Goal: Information Seeking & Learning: Understand process/instructions

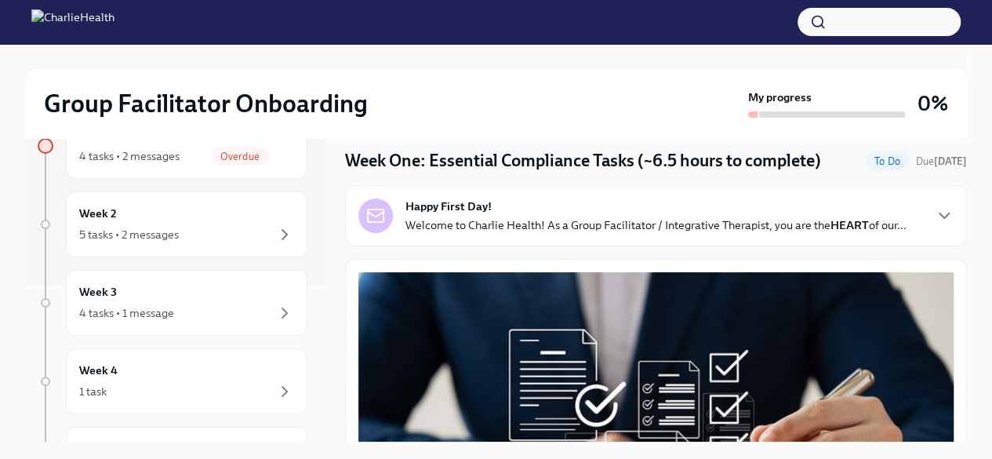
scroll to position [78, 0]
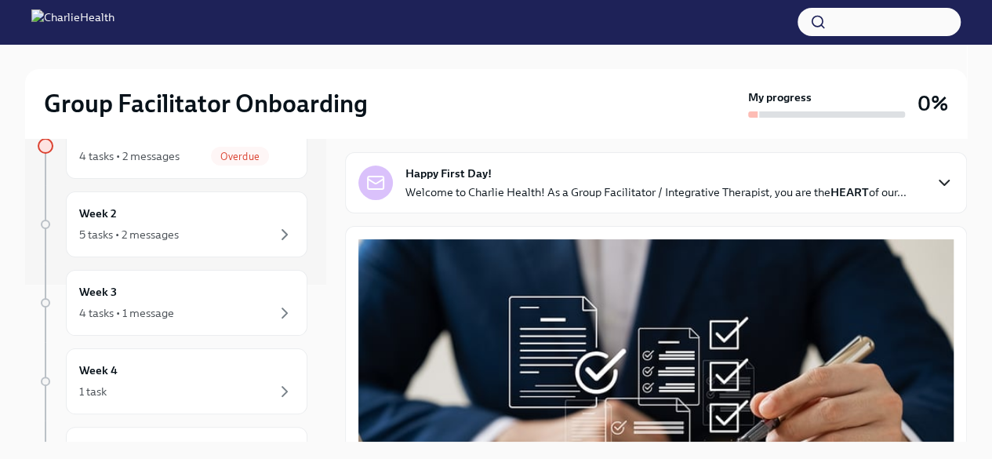
click at [939, 183] on icon "button" at bounding box center [943, 182] width 9 height 5
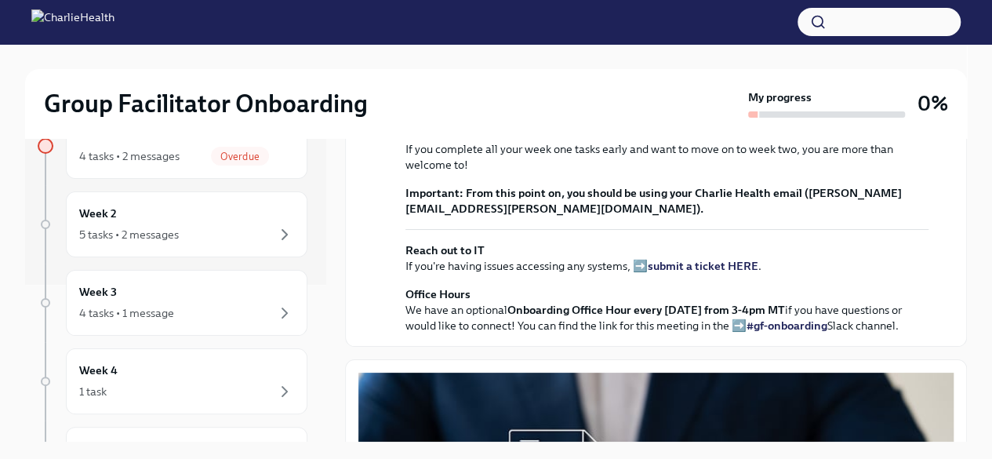
scroll to position [392, 0]
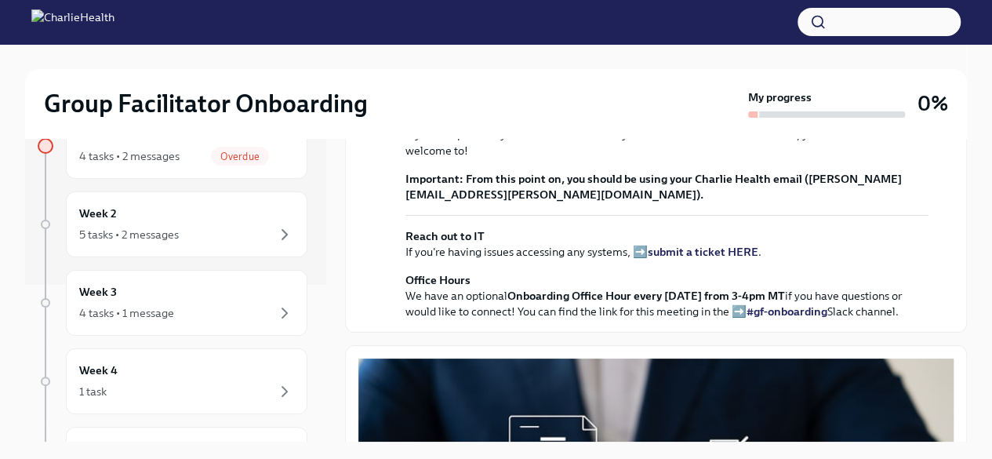
click at [699, 98] on strong "view the FULL onboarding plan HERE" at bounding box center [635, 91] width 194 height 14
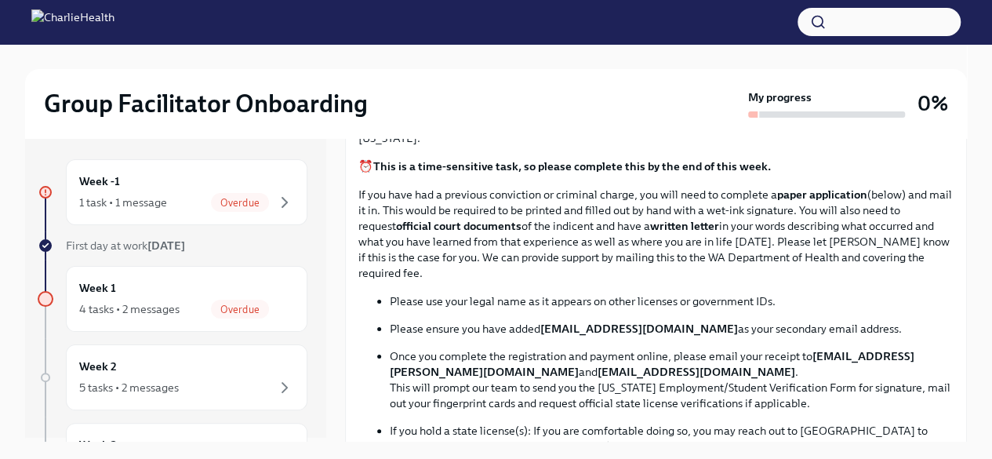
scroll to position [0, 0]
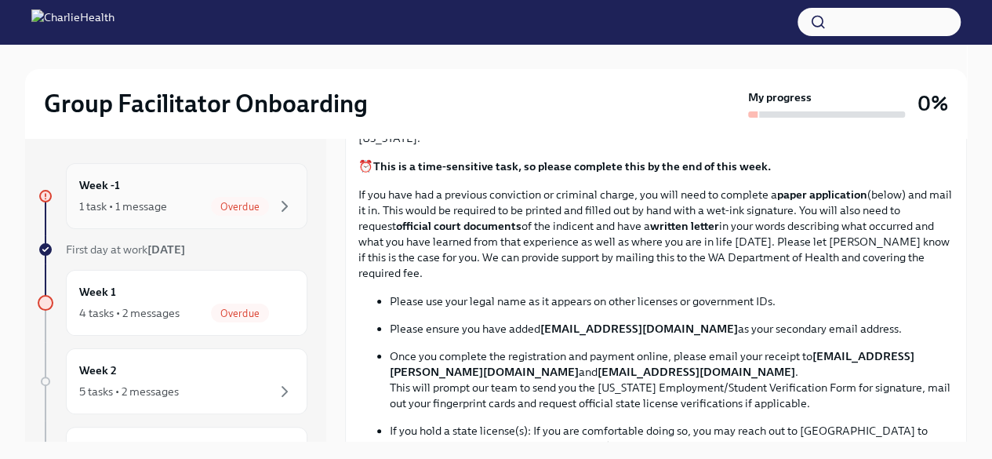
click at [150, 205] on div "1 task • 1 message" at bounding box center [123, 206] width 88 height 16
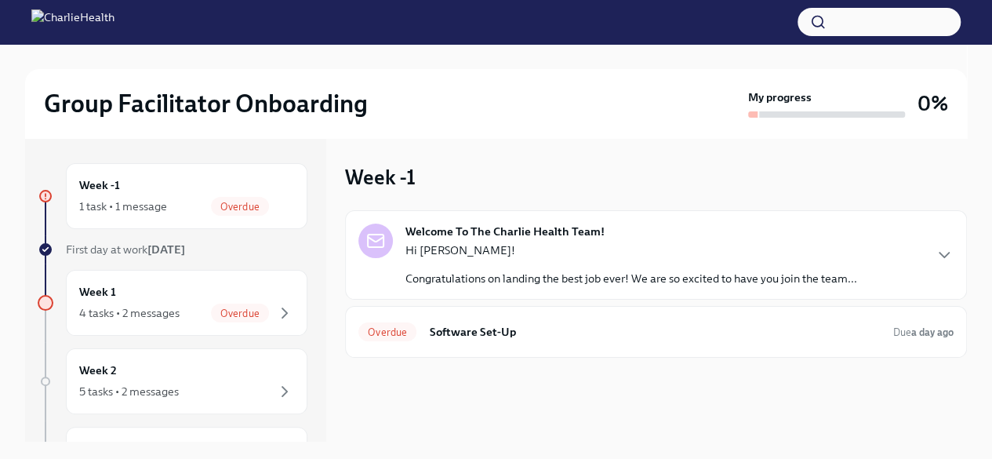
click at [473, 234] on strong "Welcome To The Charlie Health Team!" at bounding box center [504, 231] width 199 height 16
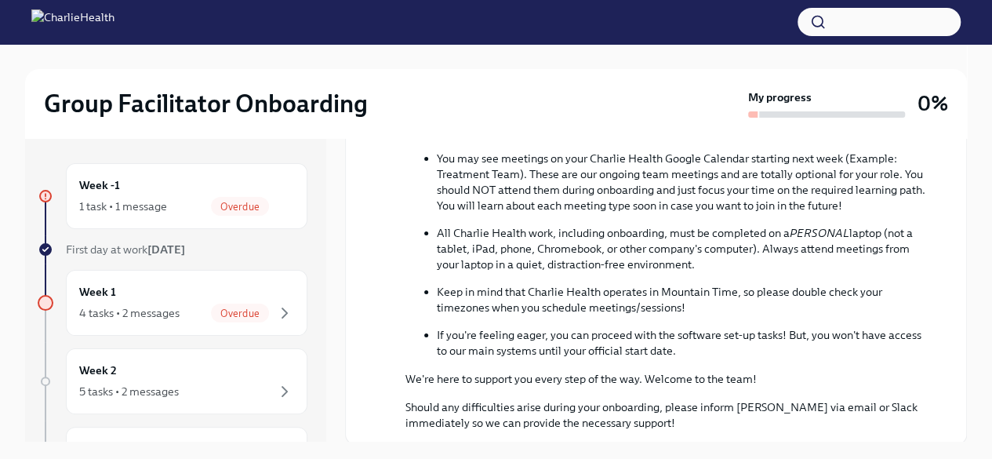
scroll to position [415, 0]
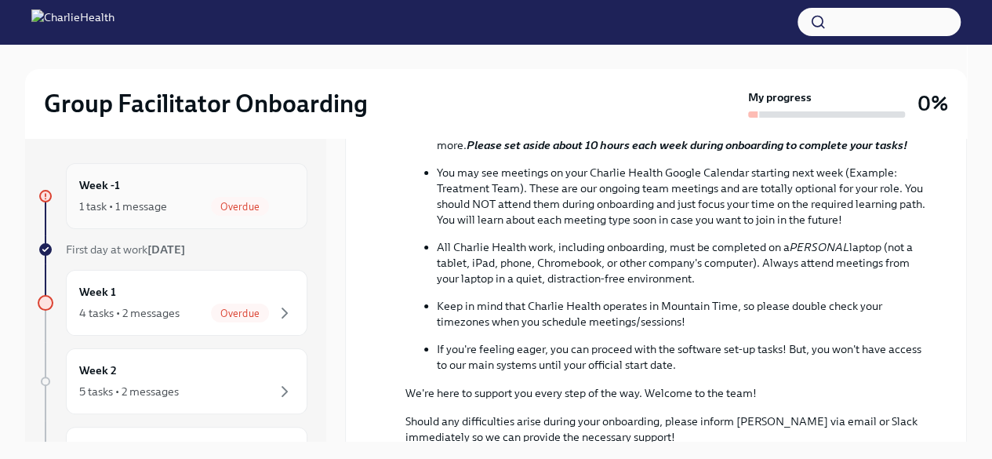
click at [229, 205] on span "Overdue" at bounding box center [240, 207] width 58 height 12
click at [224, 313] on span "Overdue" at bounding box center [240, 313] width 58 height 12
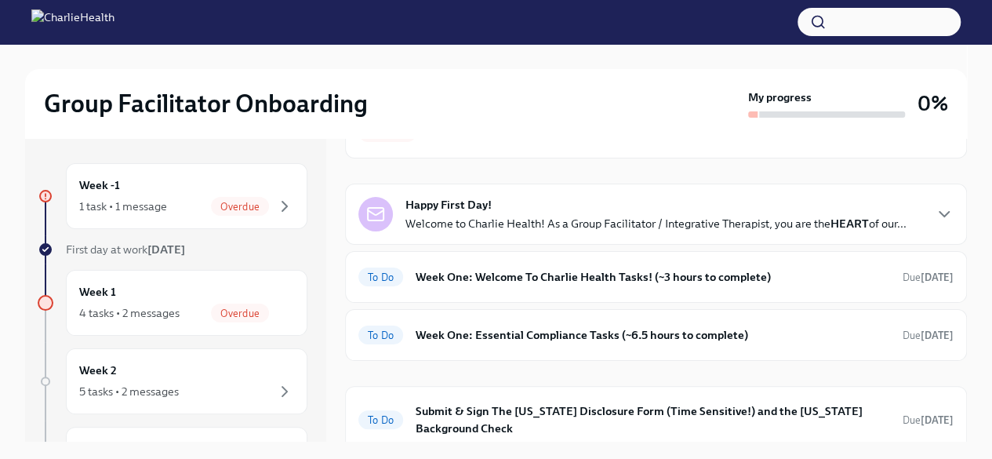
scroll to position [82, 0]
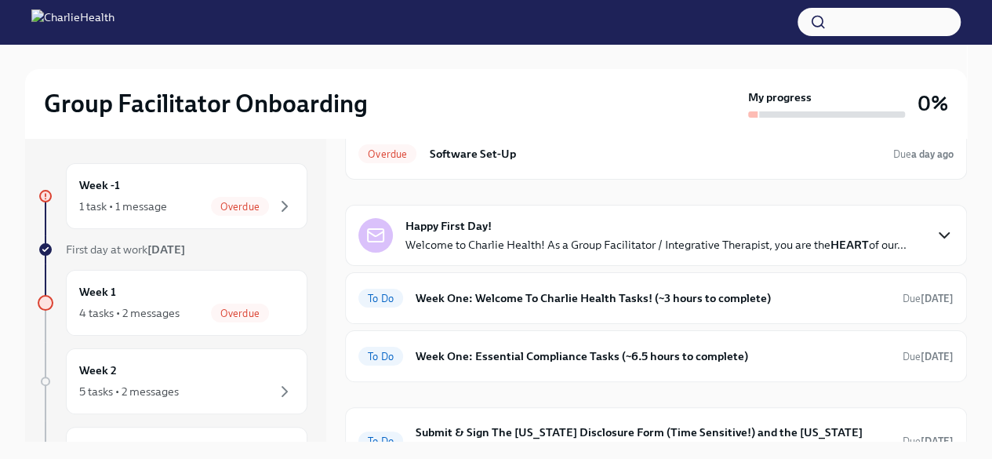
click at [934, 227] on icon "button" at bounding box center [943, 235] width 19 height 19
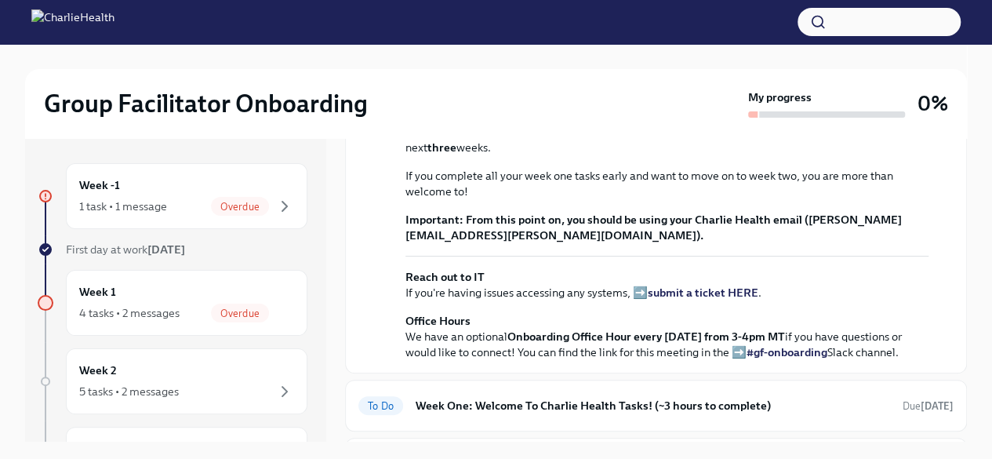
scroll to position [474, 0]
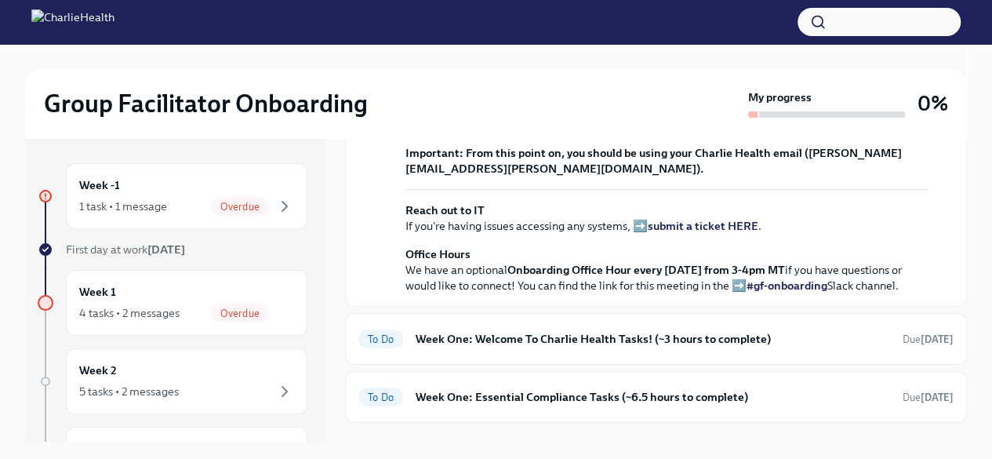
click at [698, 72] on strong "view the FULL onboarding plan HERE" at bounding box center [635, 65] width 194 height 14
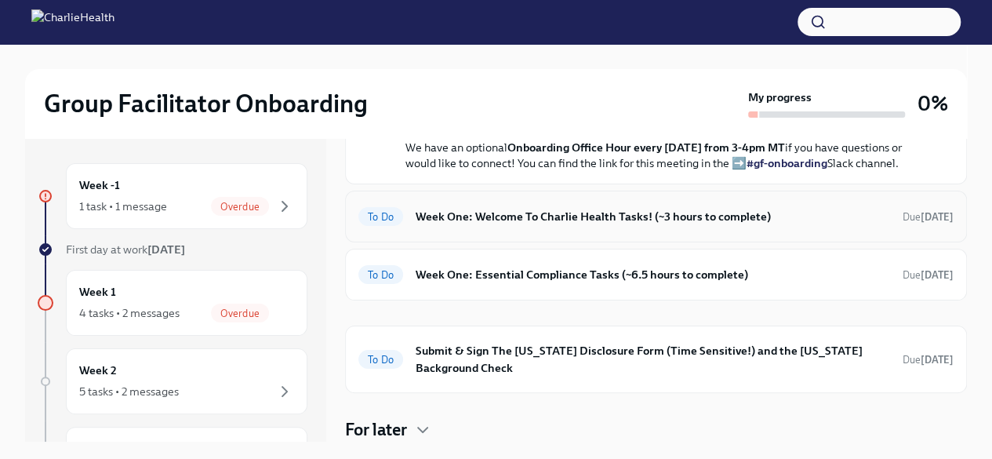
scroll to position [709, 0]
click at [560, 225] on h6 "Week One: Welcome To Charlie Health Tasks! (~3 hours to complete)" at bounding box center [652, 216] width 474 height 17
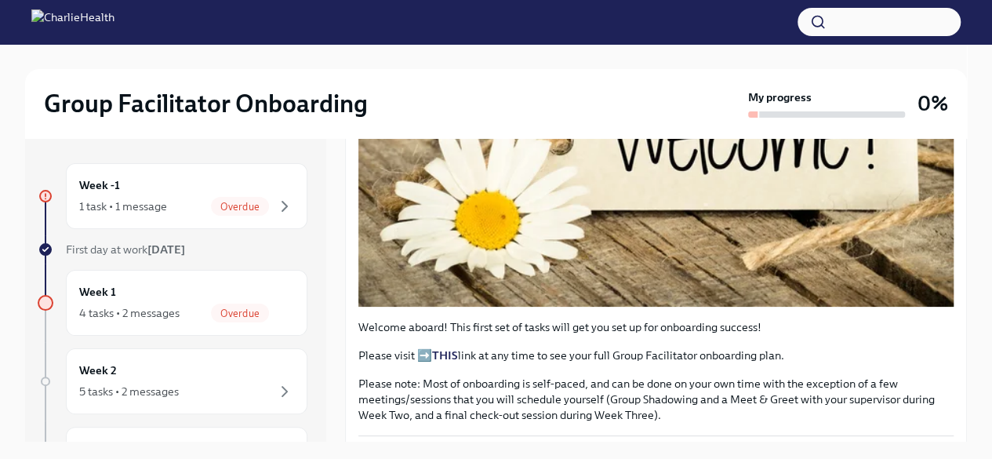
scroll to position [392, 0]
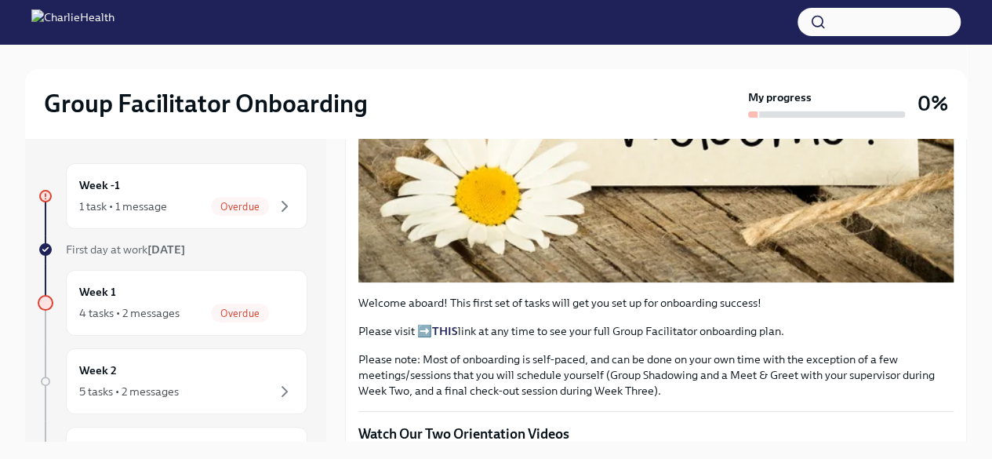
click at [425, 339] on p "Please visit ➡️ THIS link at any time to see your full Group Facilitator onboar…" at bounding box center [655, 331] width 595 height 16
click at [440, 338] on strong "THIS" at bounding box center [445, 331] width 26 height 14
